Goal: Check status: Check status

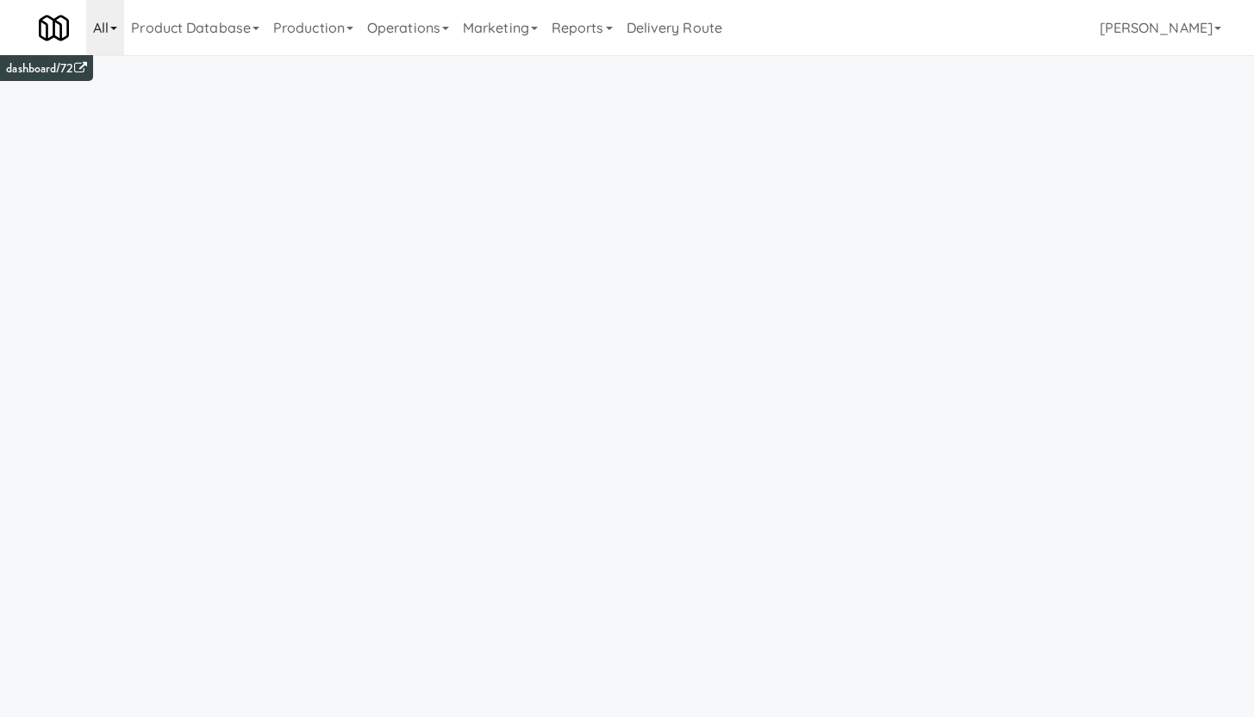
click at [109, 37] on link "All" at bounding box center [105, 27] width 38 height 55
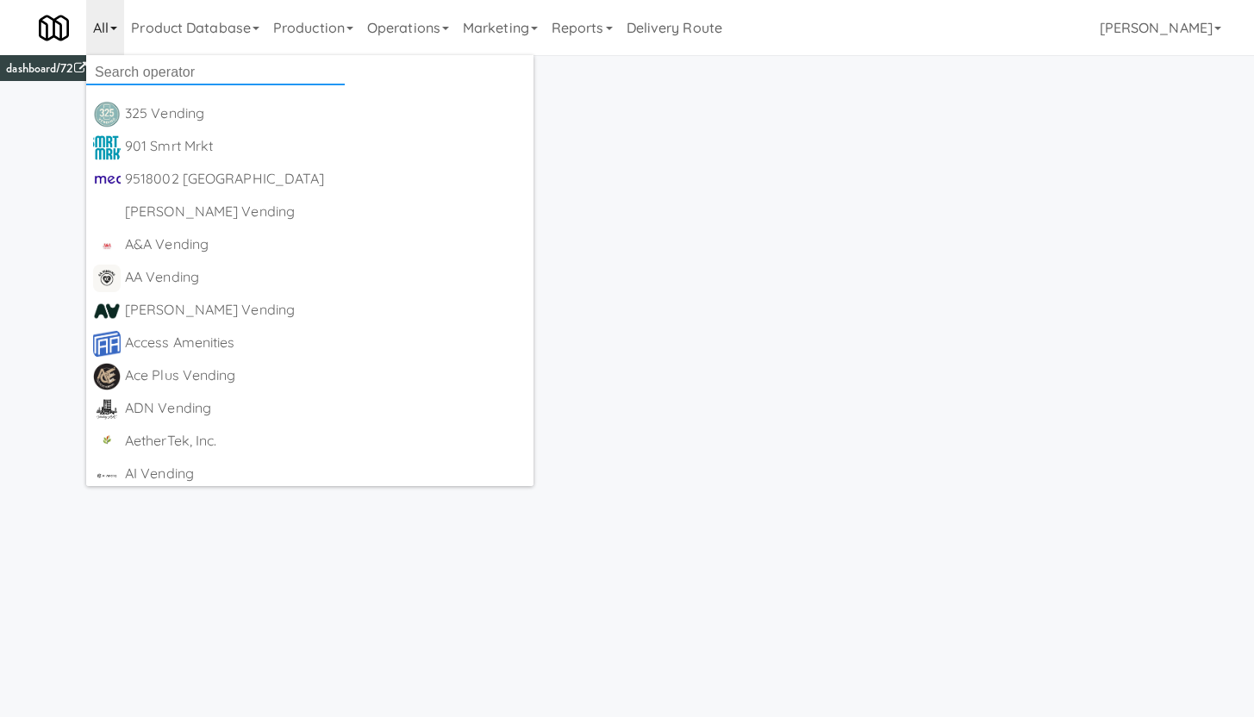
click at [133, 72] on input "text" at bounding box center [215, 72] width 259 height 26
click at [411, 39] on link "Operations" at bounding box center [408, 27] width 96 height 55
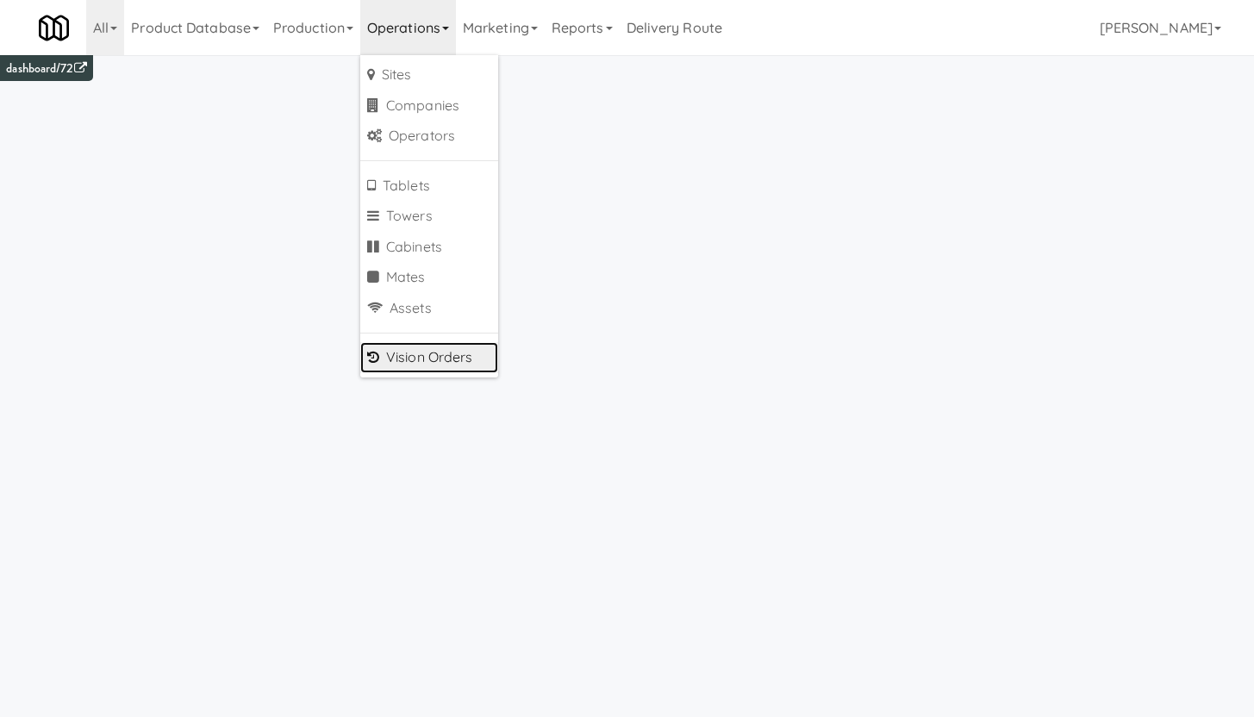
click at [435, 351] on link "Vision Orders" at bounding box center [429, 357] width 138 height 31
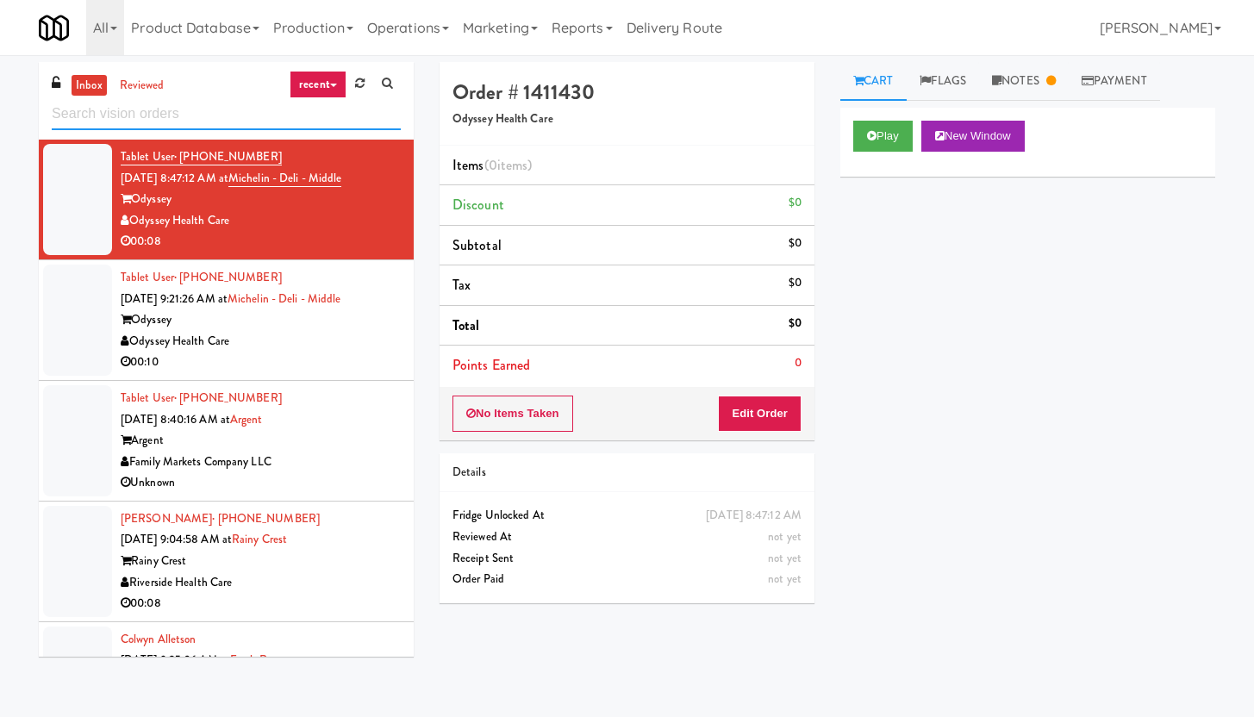
click at [165, 118] on input "text" at bounding box center [226, 114] width 349 height 32
type input "michelin"
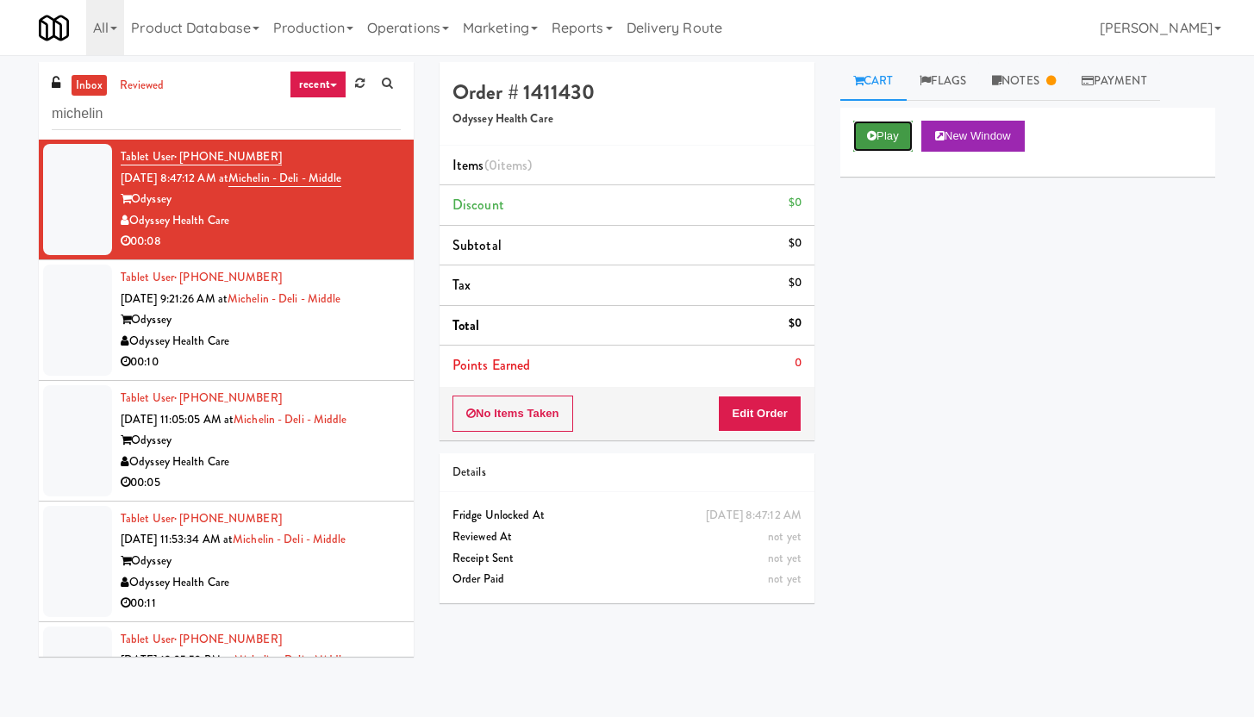
click at [895, 140] on button "Play" at bounding box center [882, 136] width 59 height 31
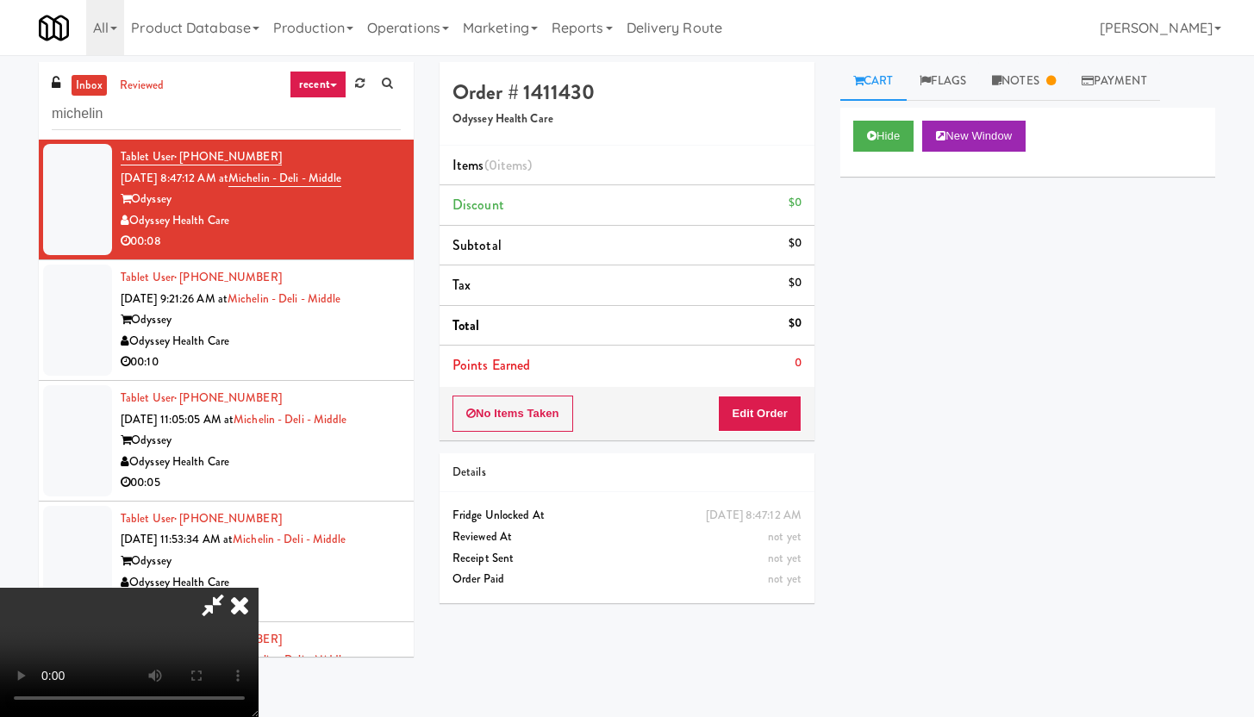
drag, startPoint x: 172, startPoint y: 92, endPoint x: 240, endPoint y: 62, distance: 74.5
click at [240, 588] on video at bounding box center [129, 652] width 259 height 129
click at [259, 588] on icon at bounding box center [240, 605] width 38 height 34
